Goal: Transaction & Acquisition: Obtain resource

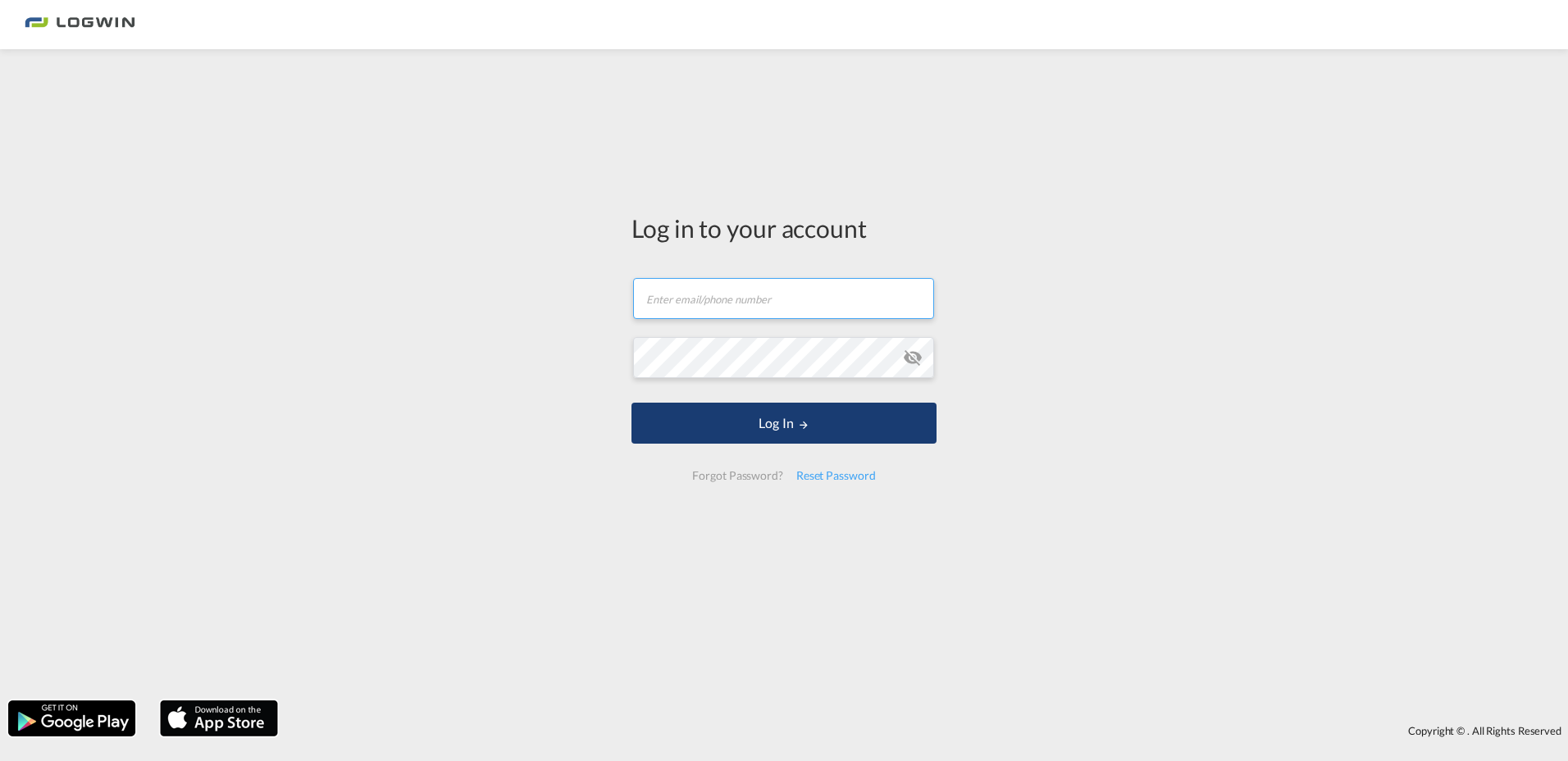
type input "[EMAIL_ADDRESS][PERSON_NAME][DOMAIN_NAME]"
click at [767, 422] on button "Log In" at bounding box center [784, 423] width 305 height 41
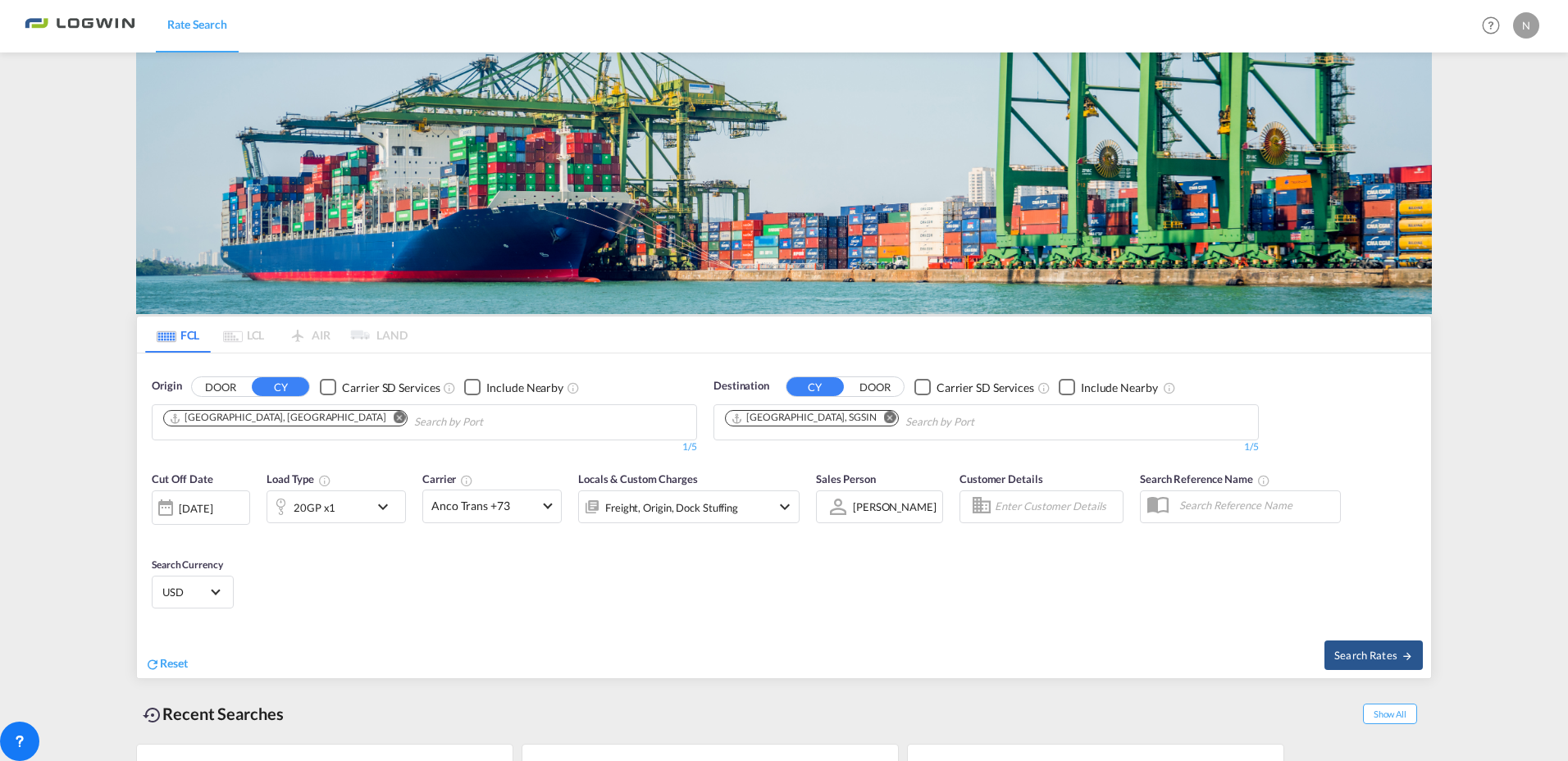
click at [394, 412] on md-icon "Remove" at bounding box center [400, 418] width 13 height 13
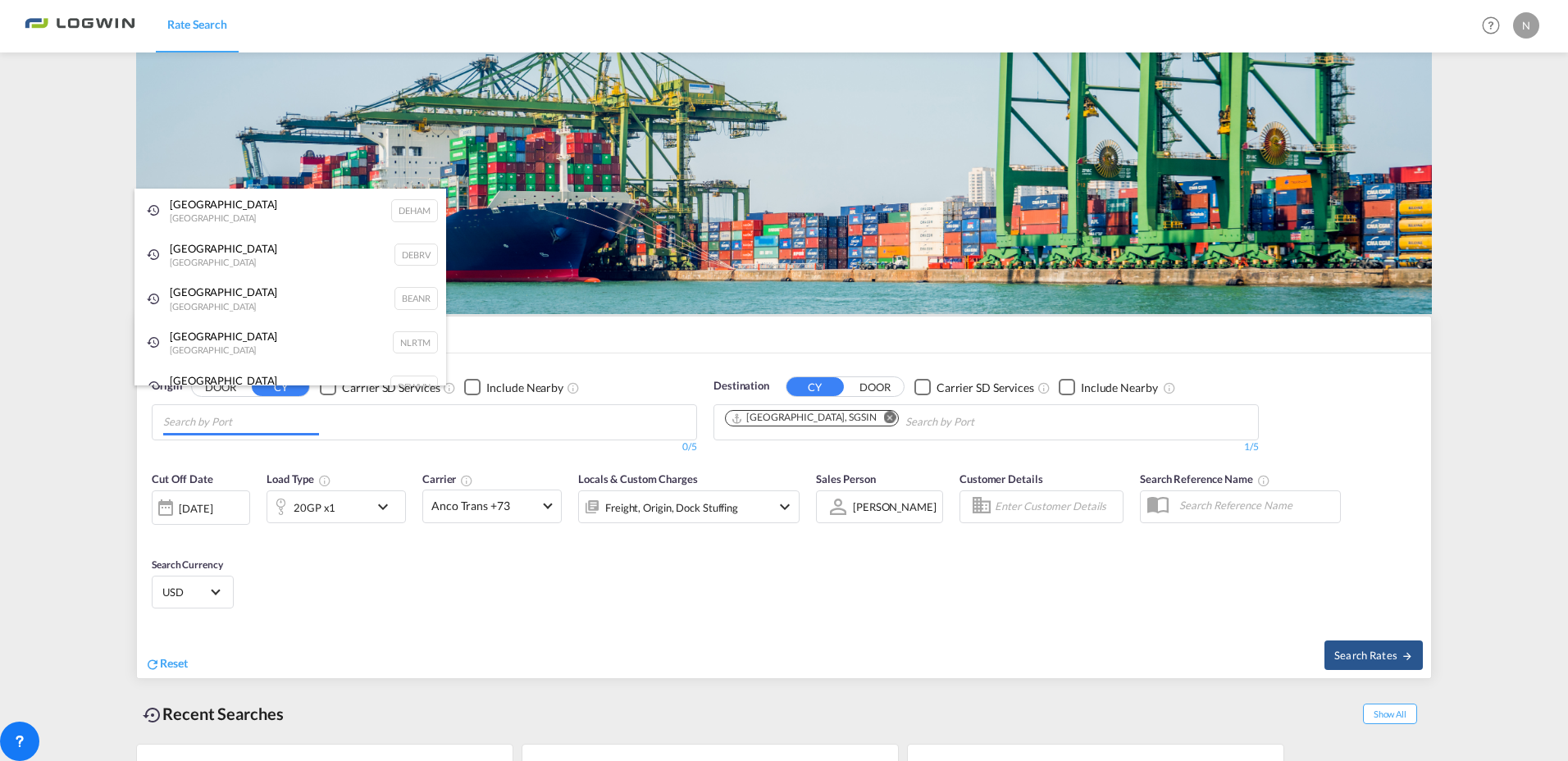
click at [194, 169] on body "Rate Search Rate Search Help Resources Product Release N My Profile Logout FCL …" at bounding box center [784, 380] width 1568 height 761
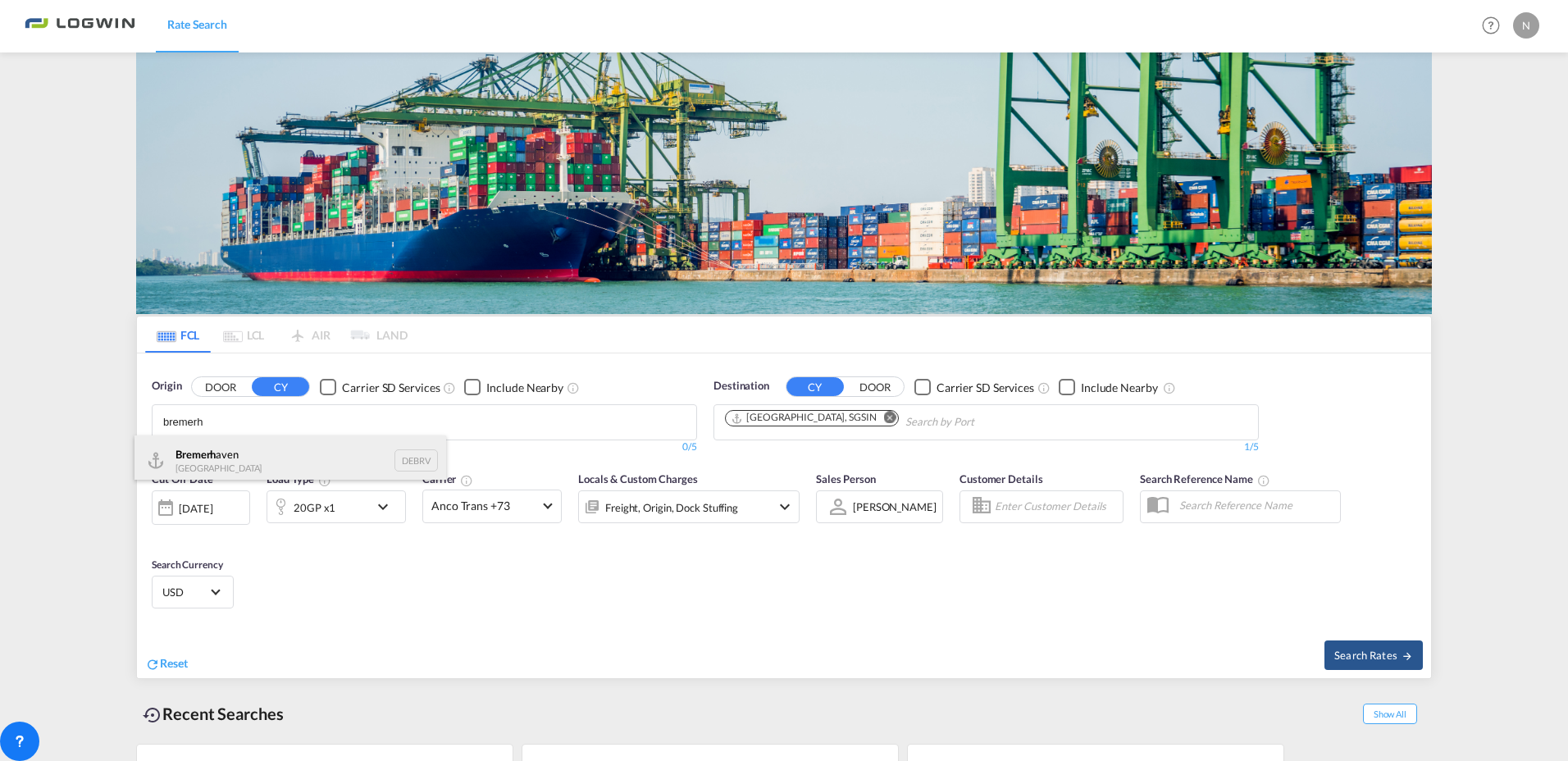
type input "bremerh"
click at [207, 445] on div "Bremerh aven Germany DEBRV" at bounding box center [291, 460] width 312 height 49
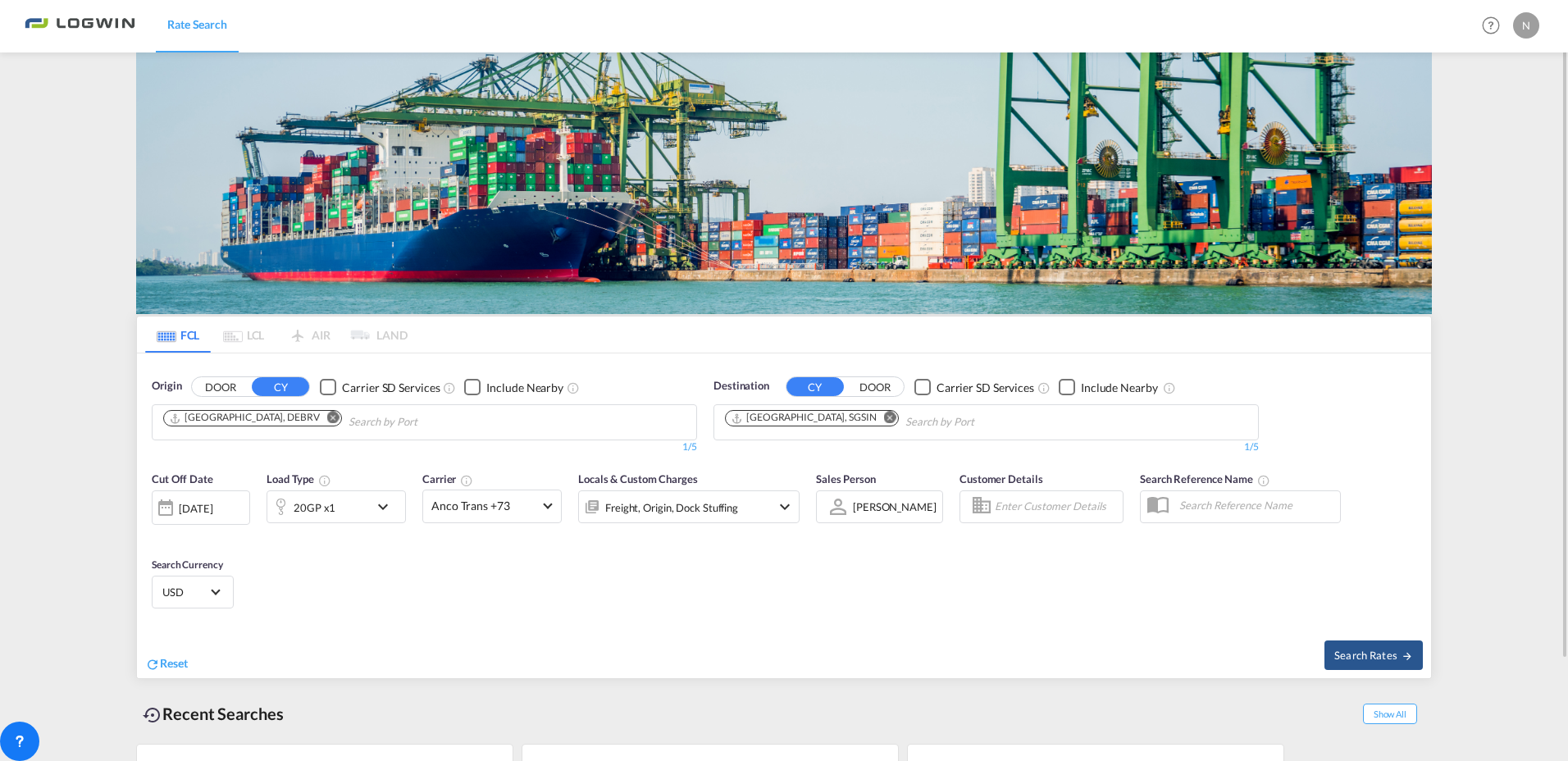
click at [884, 416] on md-icon "Remove" at bounding box center [890, 418] width 13 height 13
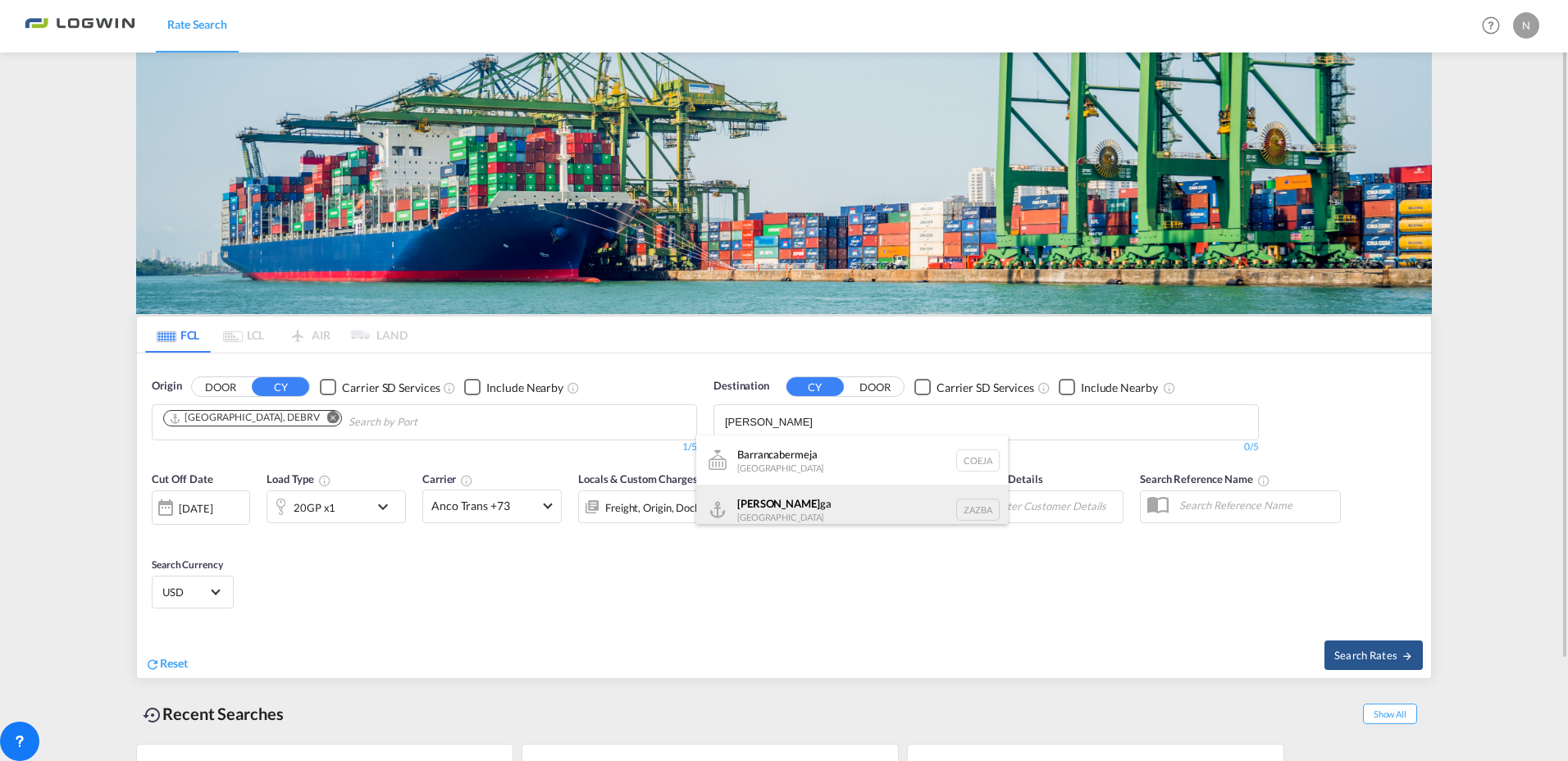
type input "[PERSON_NAME]"
click at [767, 503] on div "[PERSON_NAME] ga [GEOGRAPHIC_DATA] [GEOGRAPHIC_DATA]" at bounding box center [852, 509] width 312 height 49
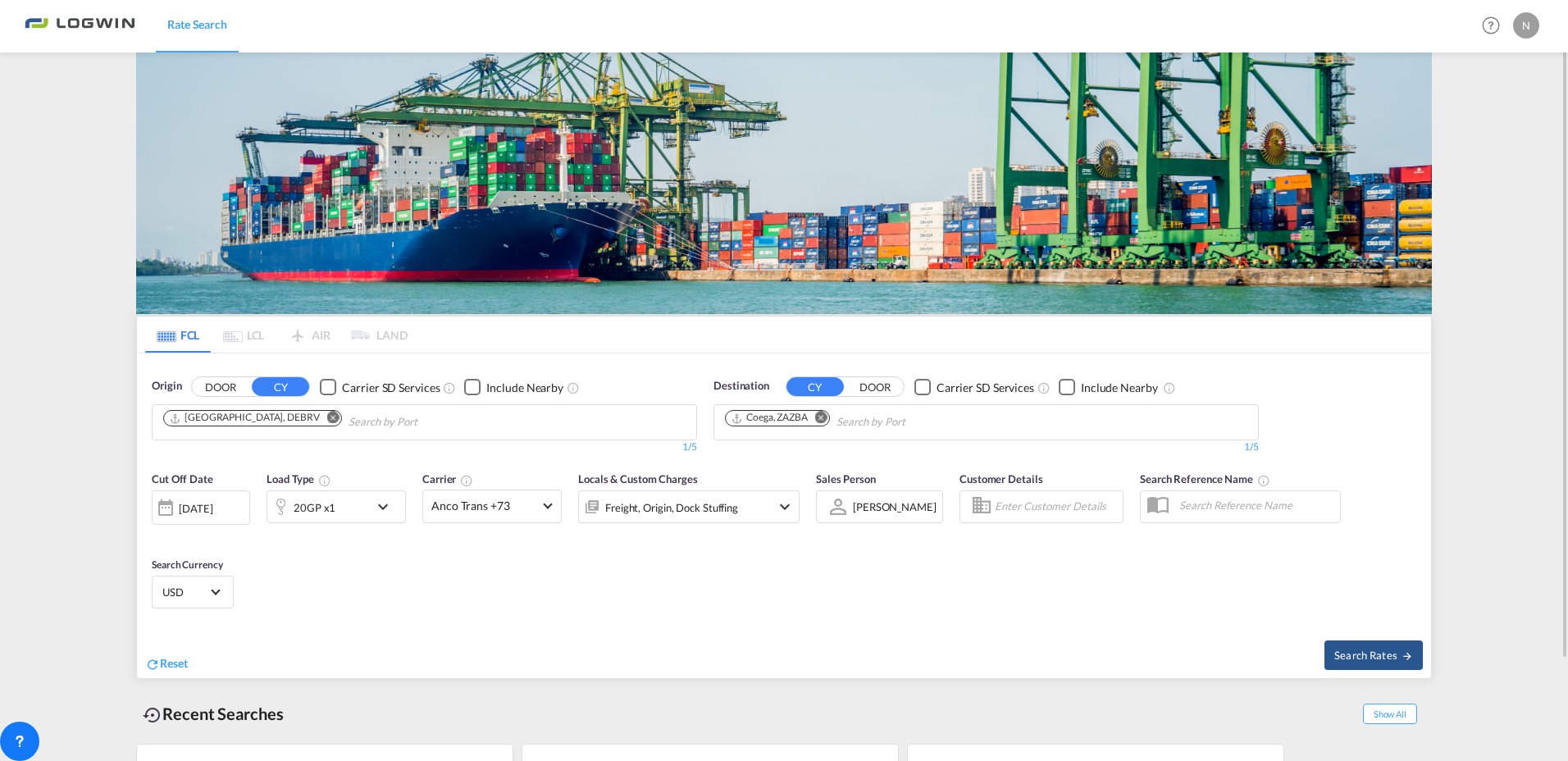
click at [1050, 596] on div "Cut Off Date [DATE] [DATE] Load Type 20GP x1 Carrier Anco Trans +73 Online Rate…" at bounding box center [784, 543] width 1294 height 160
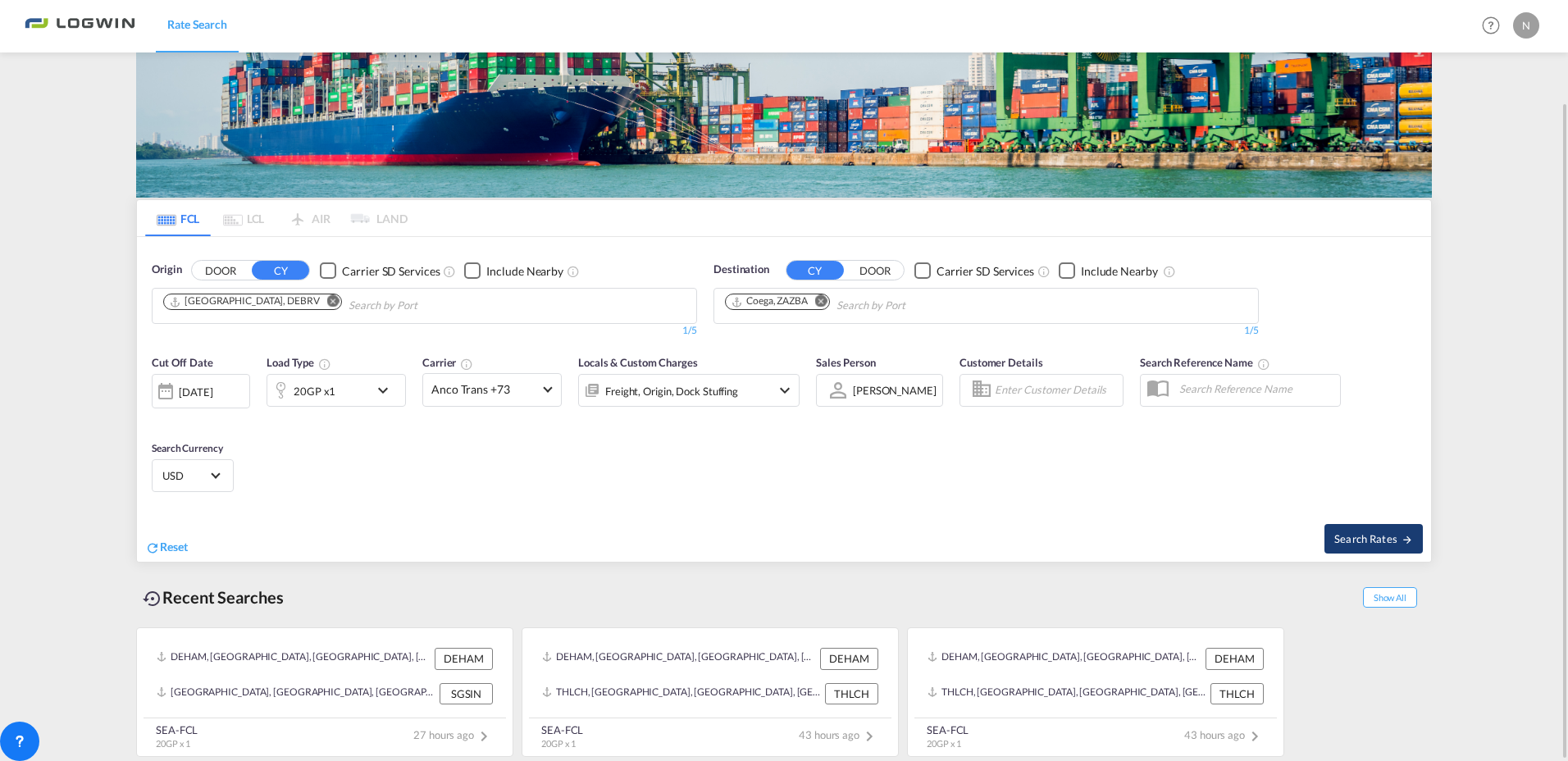
click at [1379, 530] on button "Search Rates" at bounding box center [1374, 539] width 98 height 29
type input "DEBRV to ZAZBA / [DATE]"
